Goal: Task Accomplishment & Management: Use online tool/utility

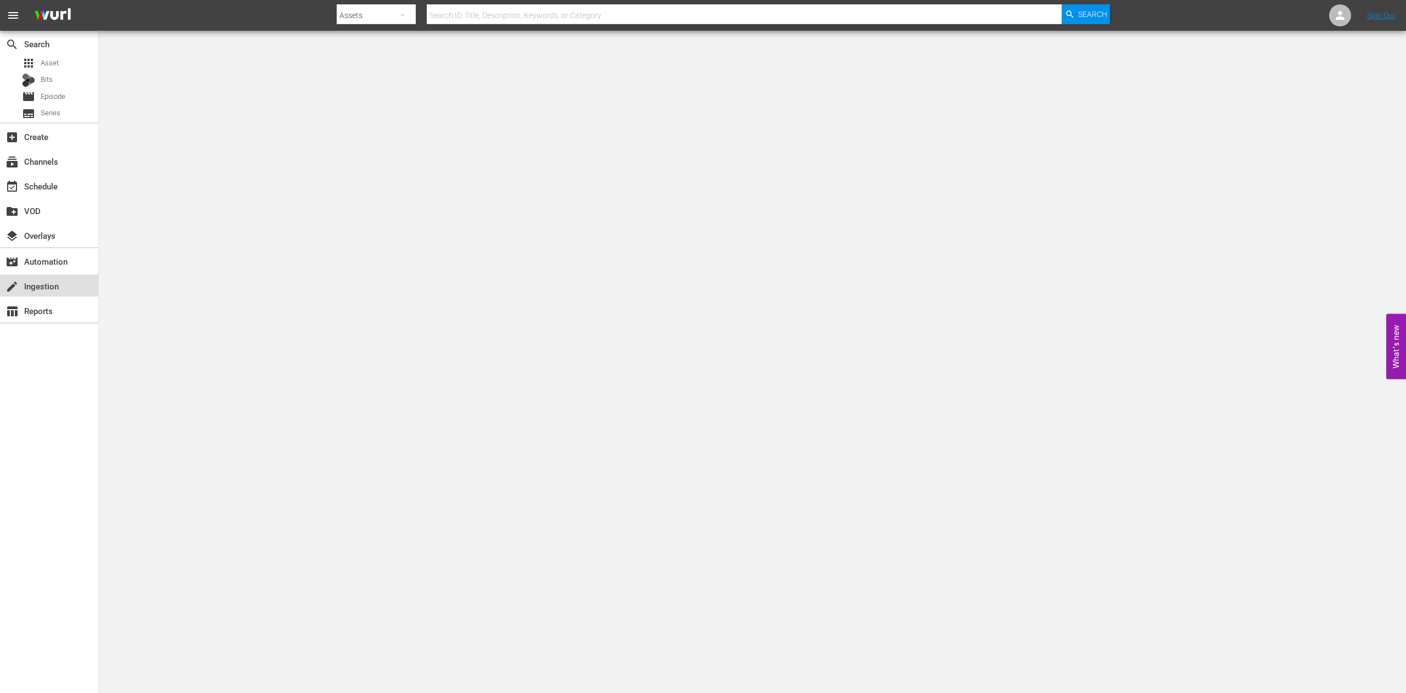
click at [59, 296] on div "create Ingestion" at bounding box center [49, 286] width 98 height 22
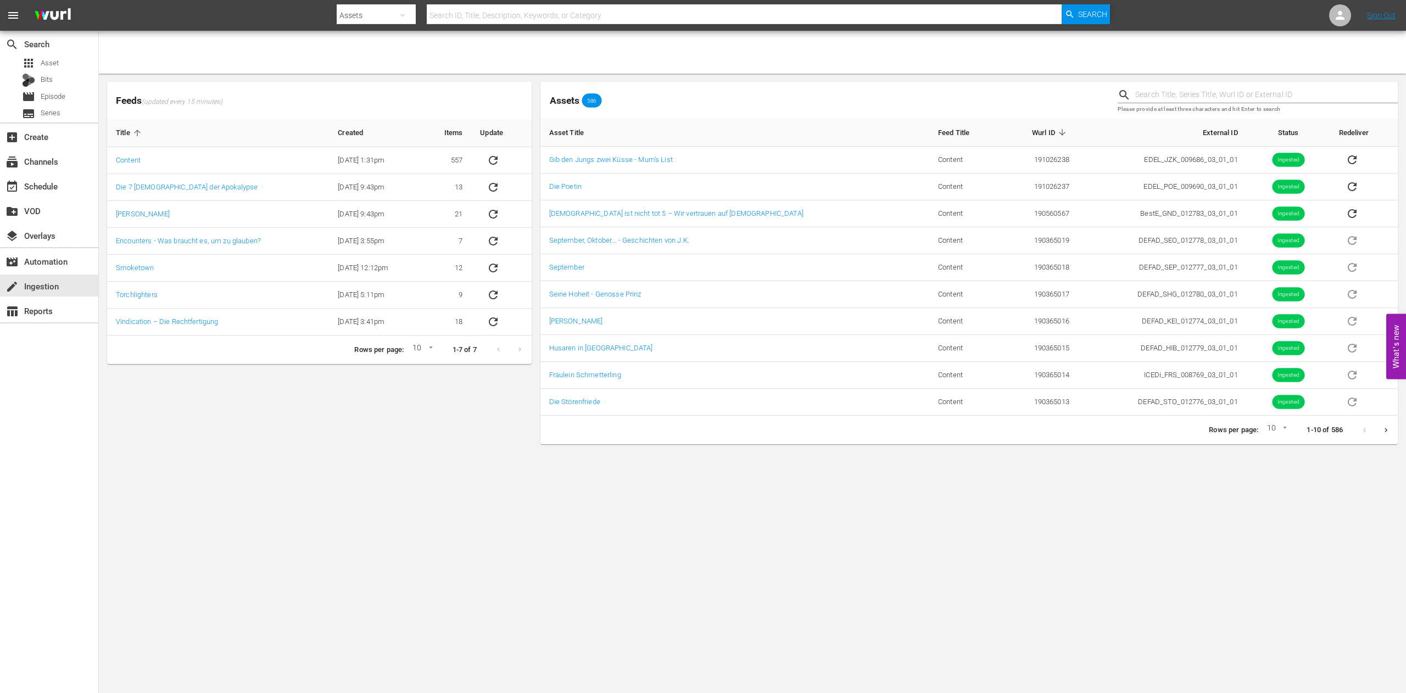
click at [530, 463] on body "menu Search By Assets Search ID, Title, Description, Keywords, or Category Sear…" at bounding box center [703, 346] width 1406 height 693
click at [1183, 101] on input "text" at bounding box center [1267, 95] width 263 height 16
type input "faith"
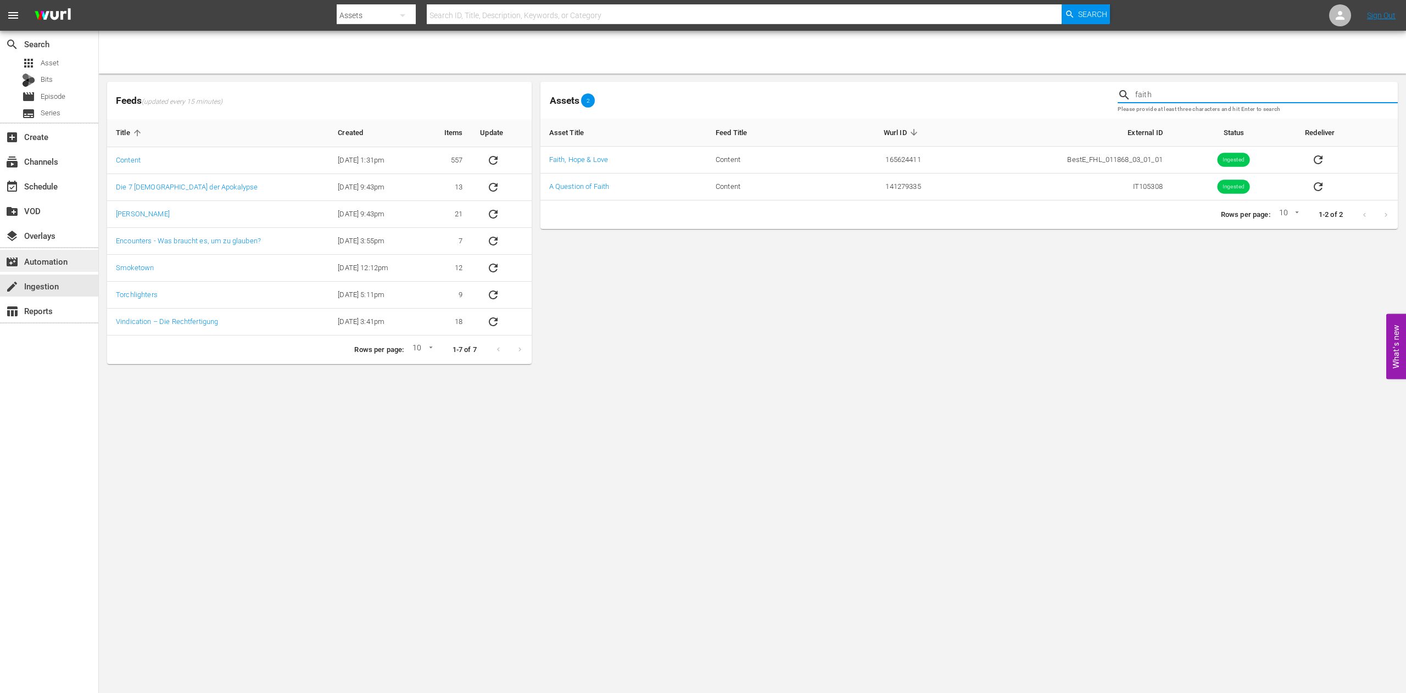
click at [32, 252] on div "movie_filter Automation" at bounding box center [49, 261] width 98 height 22
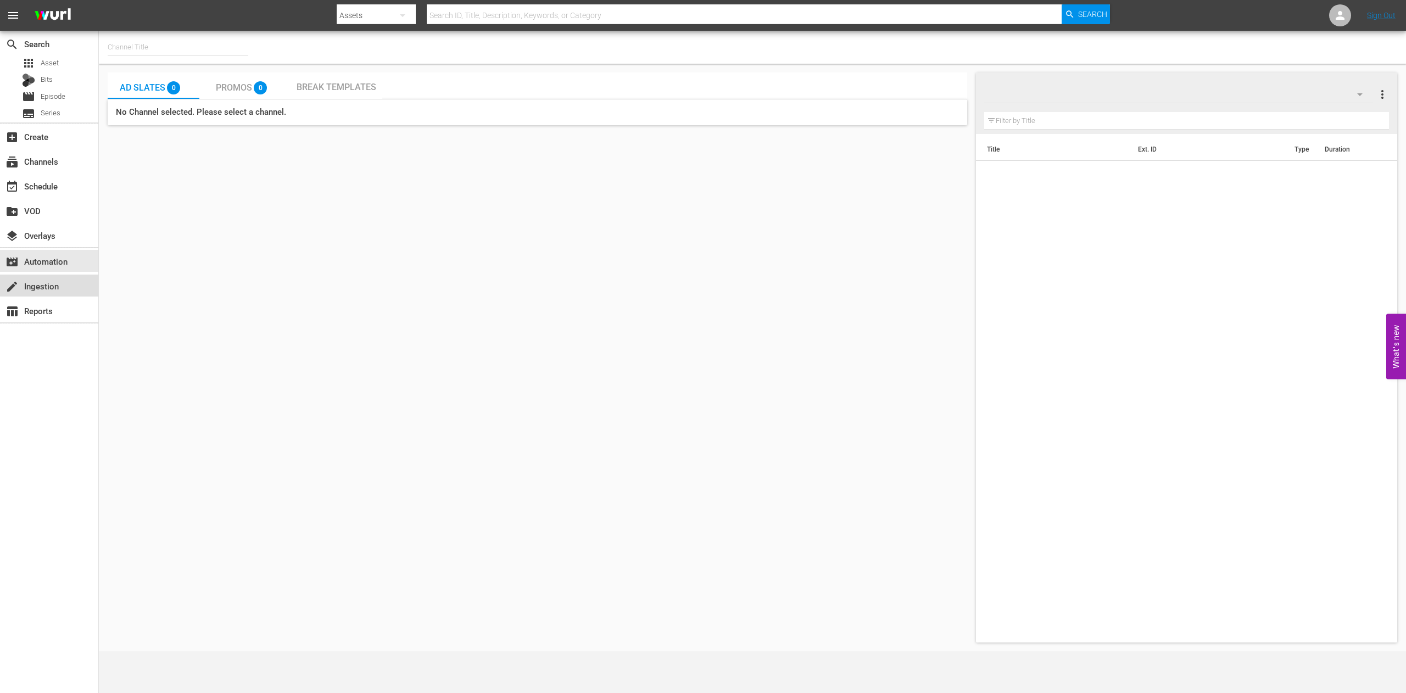
click at [53, 275] on div "create Ingestion" at bounding box center [49, 286] width 98 height 22
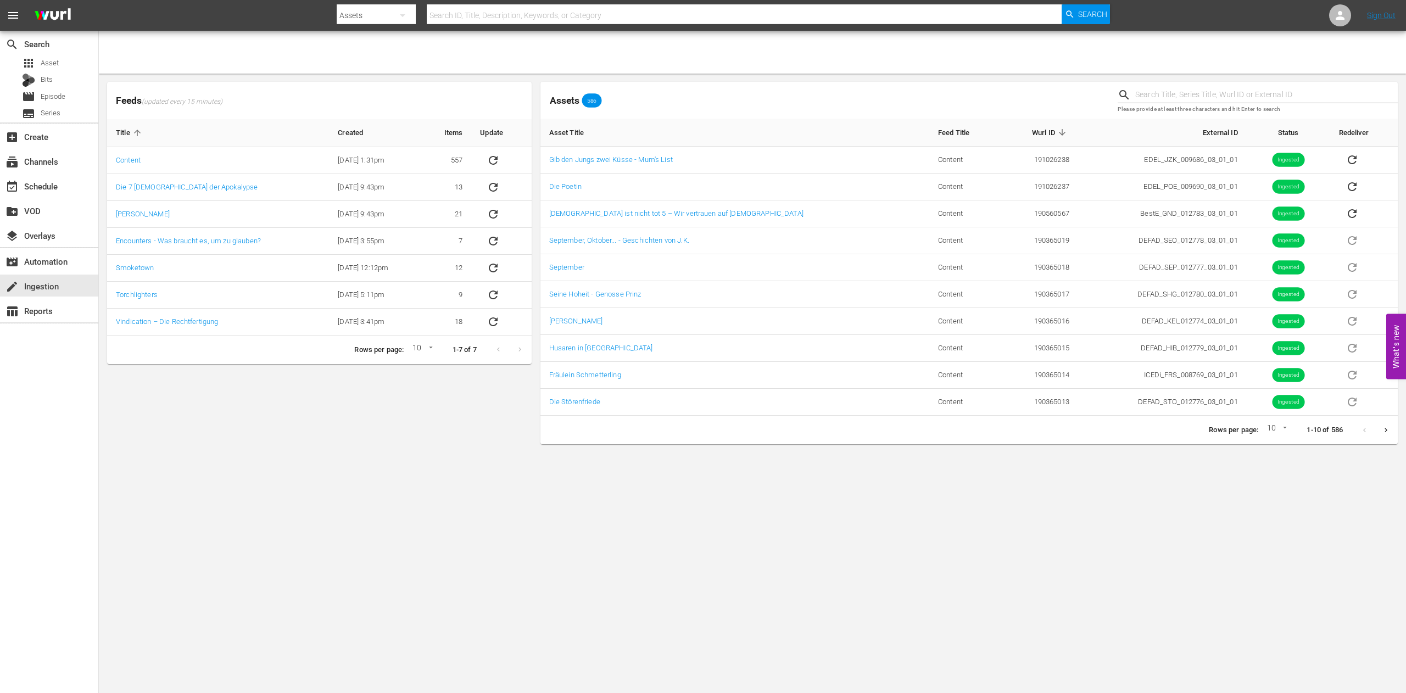
click at [387, 374] on div "Feeds (updated every 15 minutes) Title Created Items Update Content [DATE] 1:31…" at bounding box center [319, 262] width 433 height 371
click at [755, 533] on body "menu Search By Assets Search ID, Title, Description, Keywords, or Category Sear…" at bounding box center [703, 346] width 1406 height 693
